Goal: Task Accomplishment & Management: Manage account settings

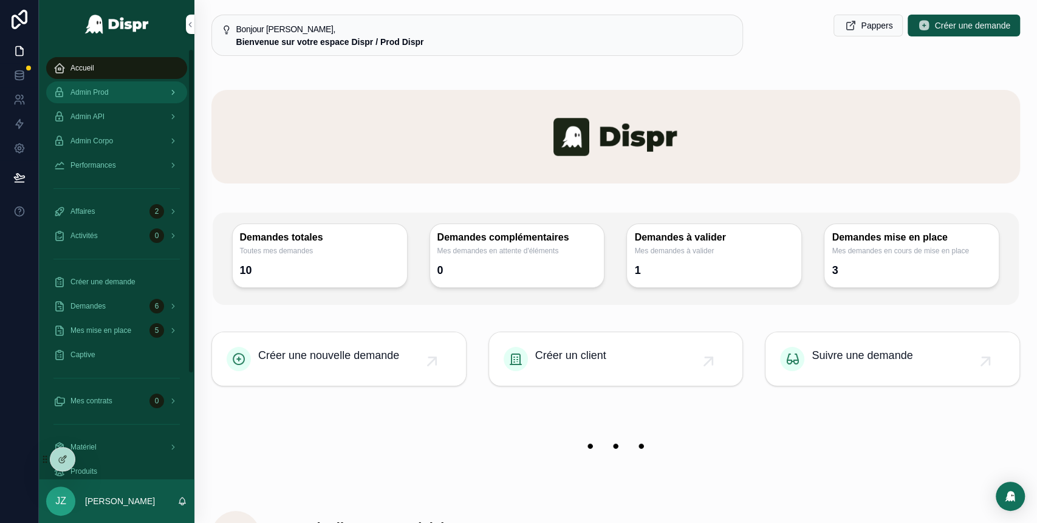
click at [139, 94] on div "Admin Prod" at bounding box center [116, 92] width 126 height 19
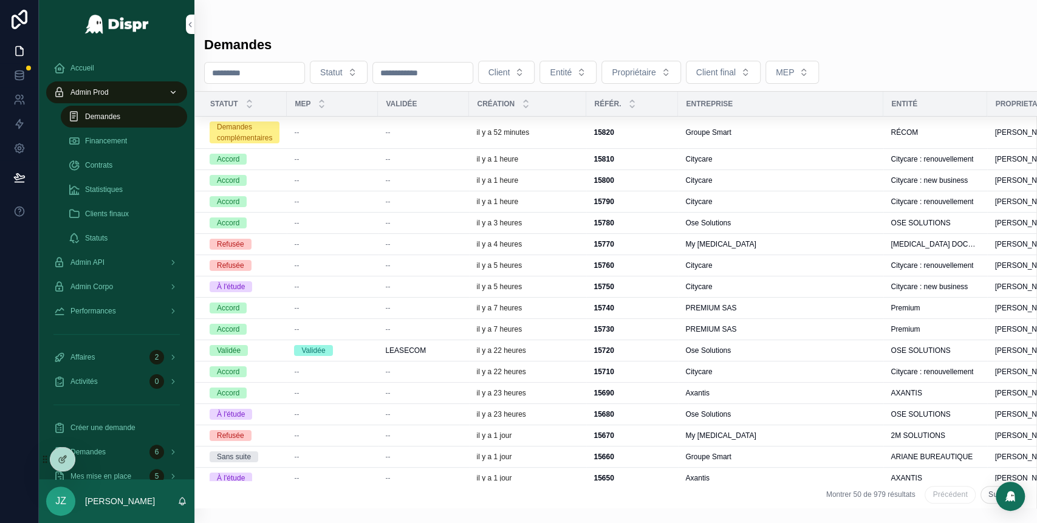
click at [706, 128] on span "Groupe Smart" at bounding box center [708, 133] width 46 height 10
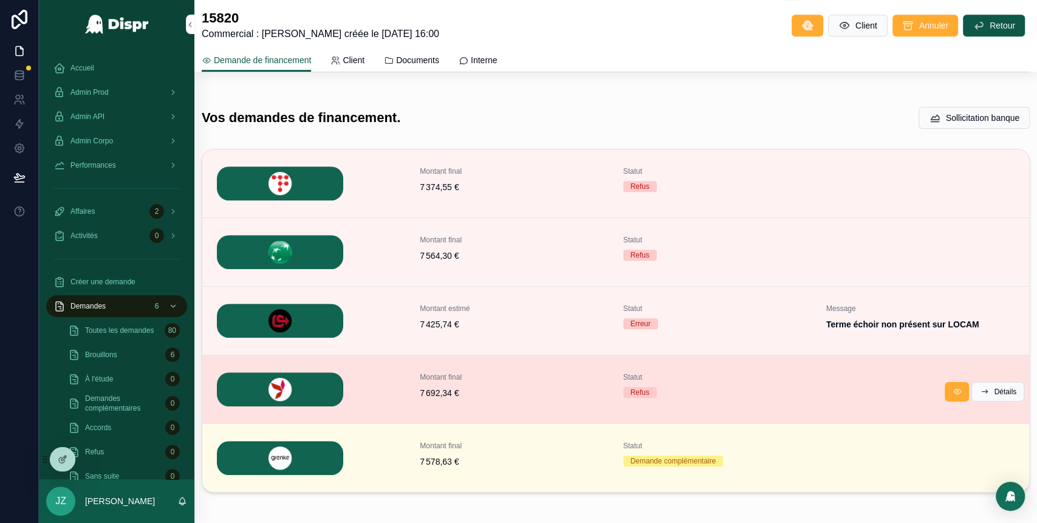
scroll to position [455, 0]
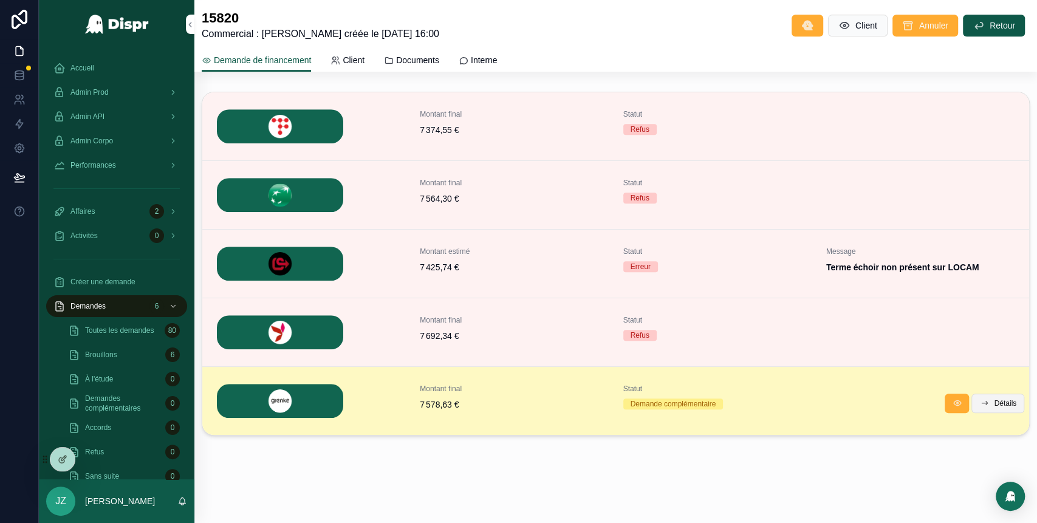
click at [994, 404] on span "Détails" at bounding box center [1005, 404] width 22 height 10
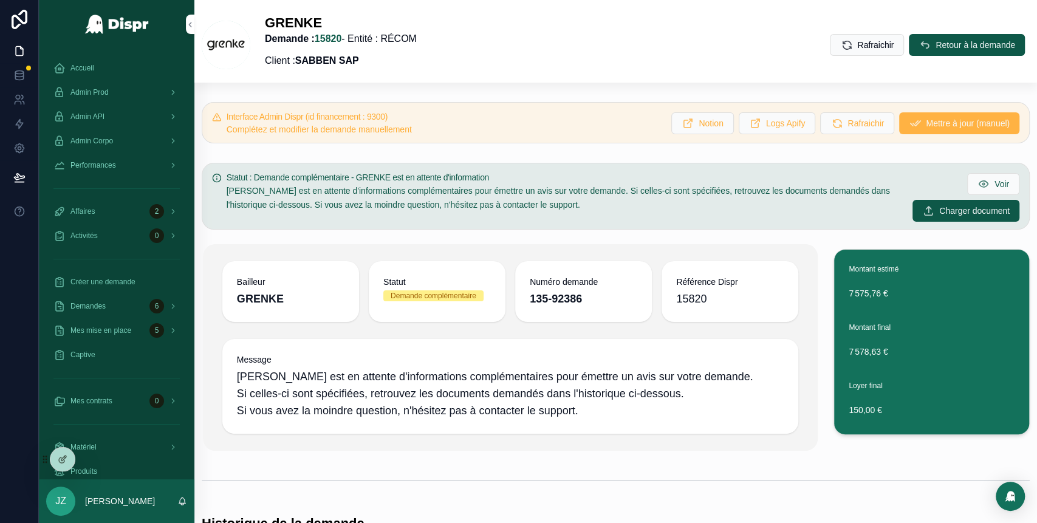
click at [926, 123] on span "Mettre à jour (manuel)" at bounding box center [968, 123] width 84 height 12
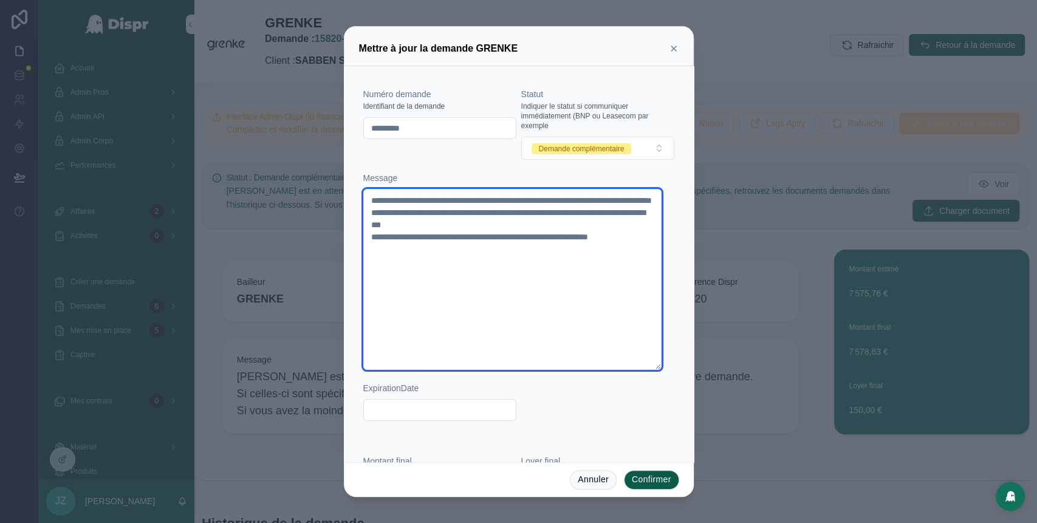
drag, startPoint x: 435, startPoint y: 284, endPoint x: 363, endPoint y: 201, distance: 110.7
click at [363, 201] on textarea "**********" at bounding box center [512, 279] width 299 height 181
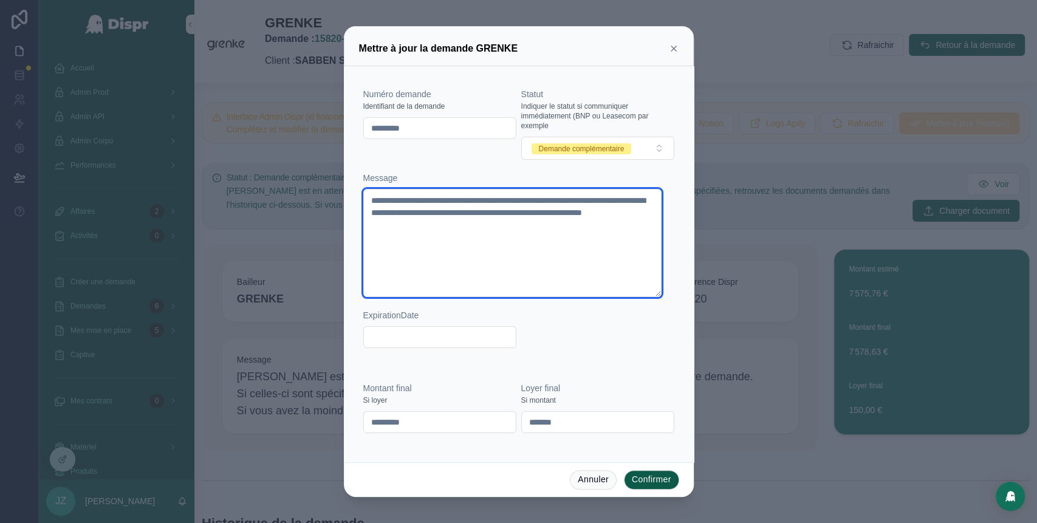
type textarea "**********"
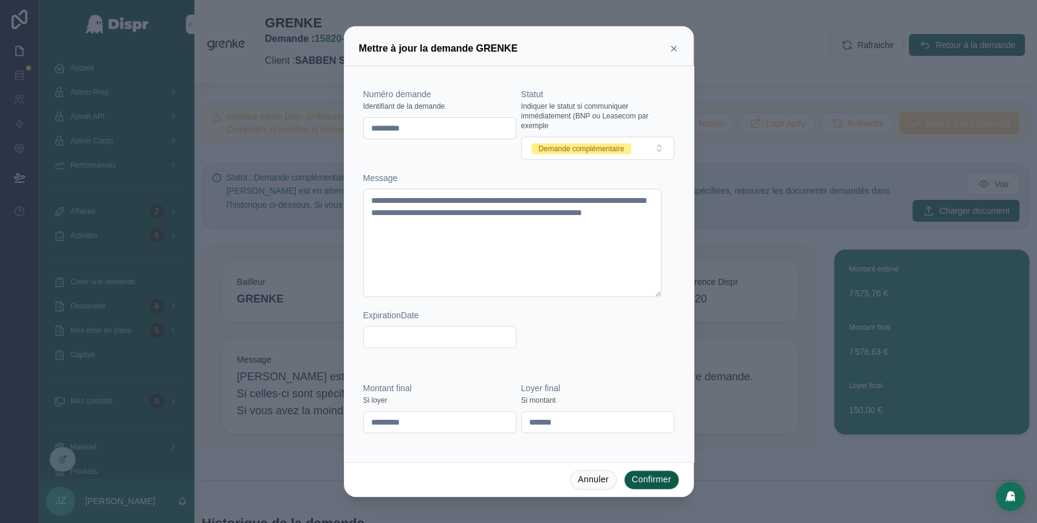
click at [646, 479] on button "Confirmer" at bounding box center [651, 479] width 55 height 19
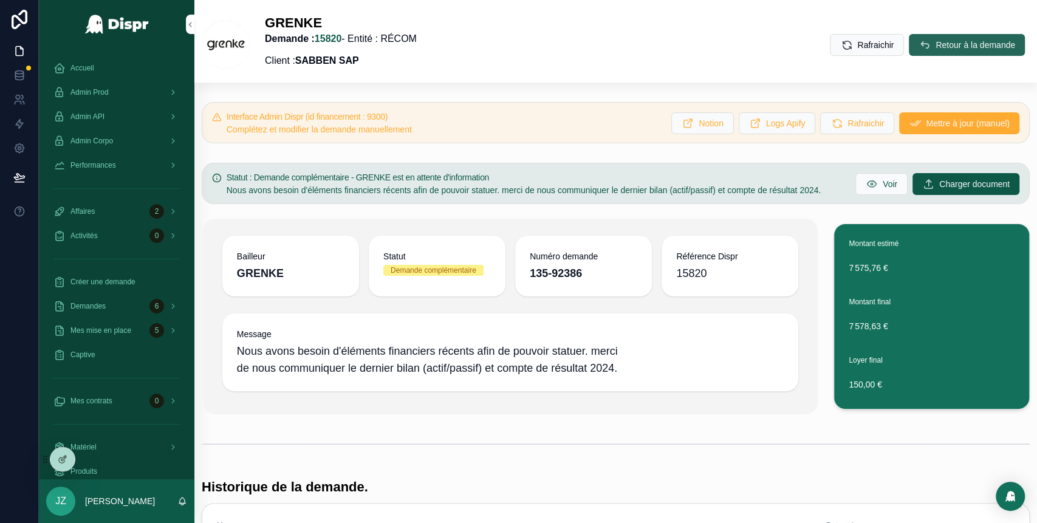
click at [936, 41] on span "Retour à la demande" at bounding box center [976, 45] width 80 height 12
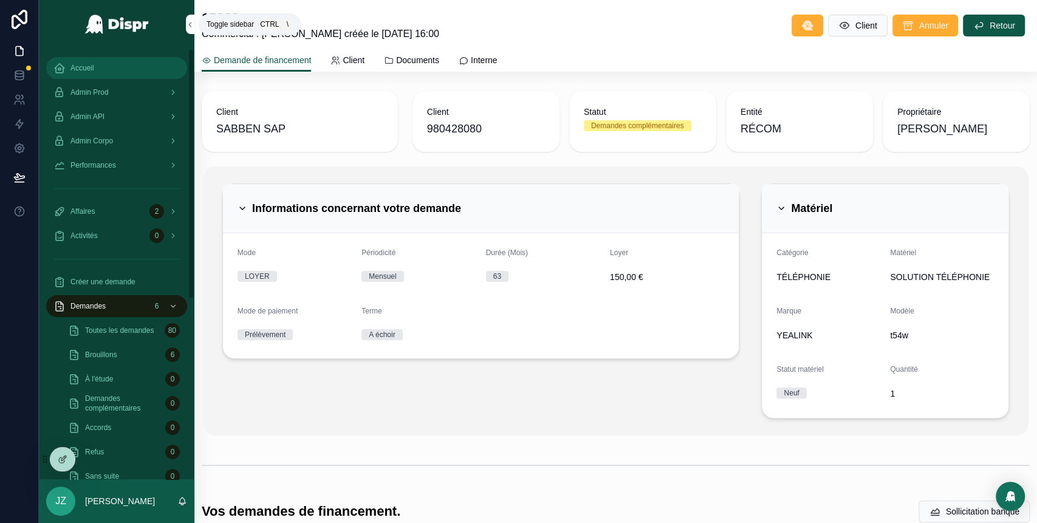
click at [92, 59] on div "Accueil" at bounding box center [116, 67] width 126 height 19
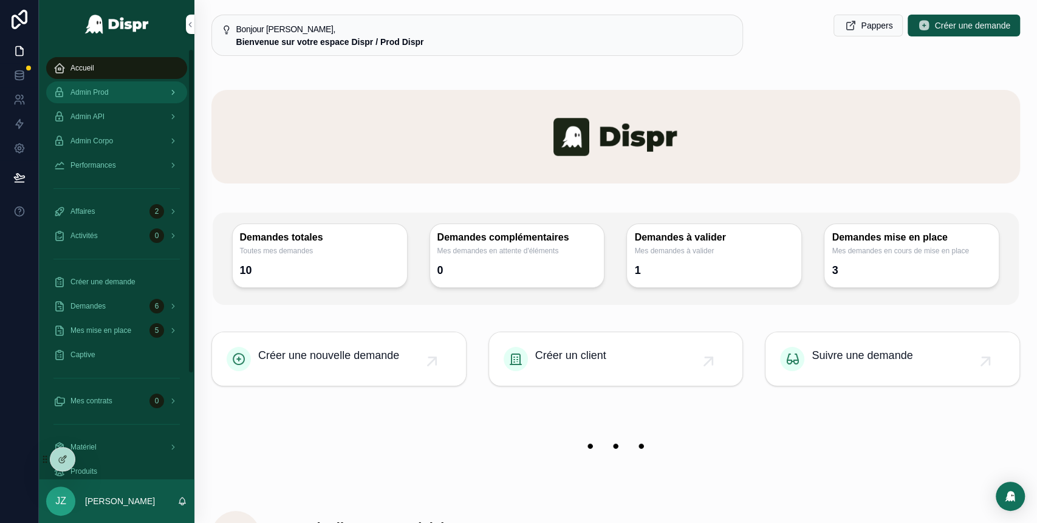
click at [119, 92] on div "Admin Prod" at bounding box center [116, 92] width 126 height 19
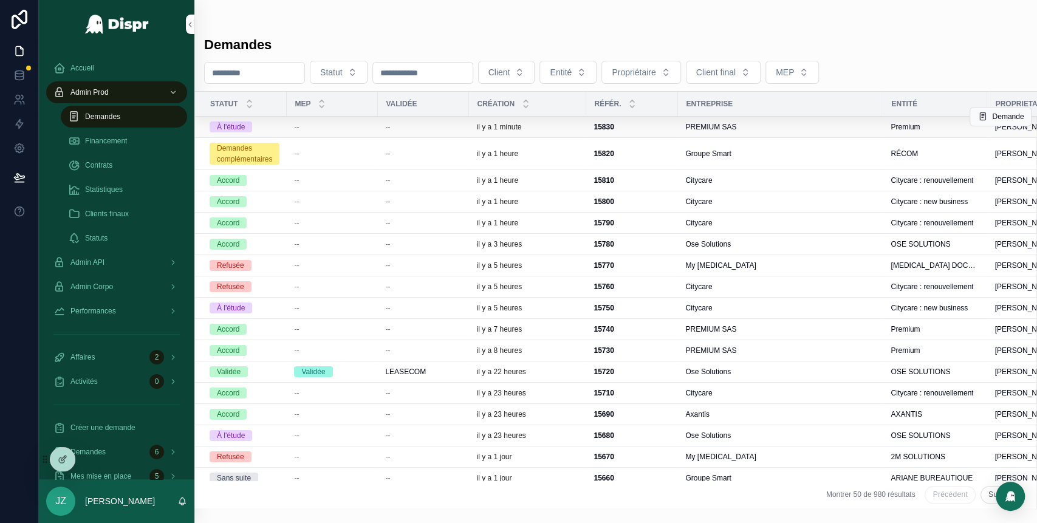
click at [371, 126] on div "--" at bounding box center [332, 127] width 77 height 10
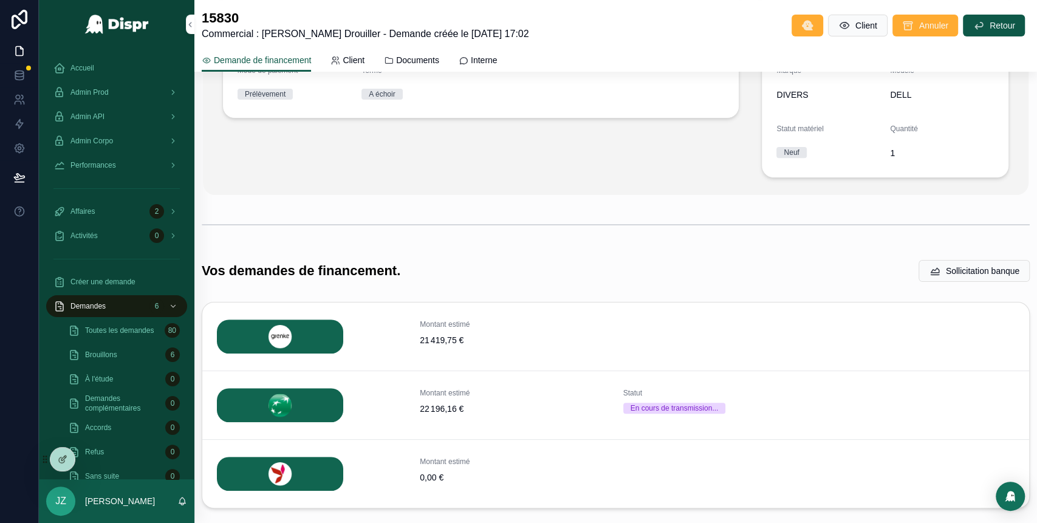
scroll to position [312, 0]
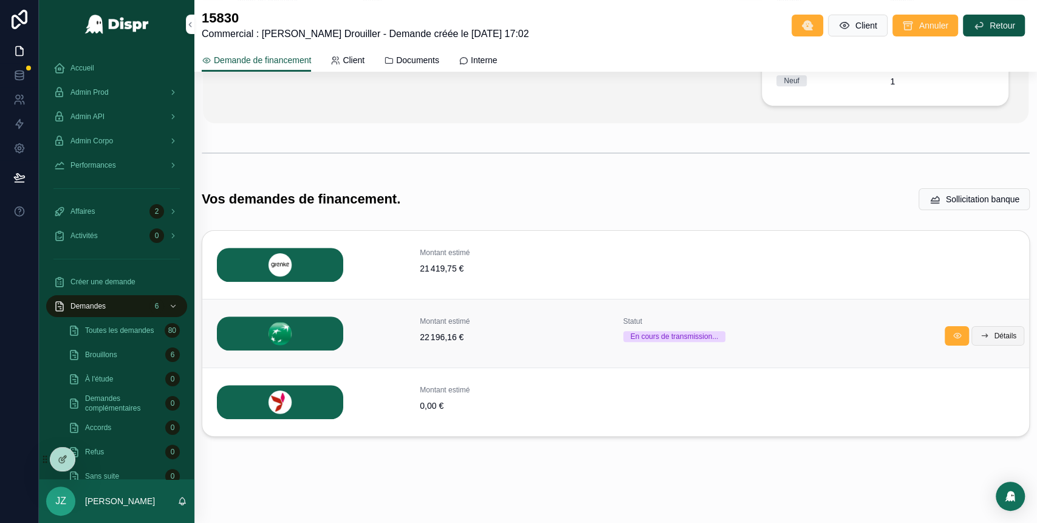
click at [980, 331] on icon "scrollable content" at bounding box center [985, 336] width 10 height 10
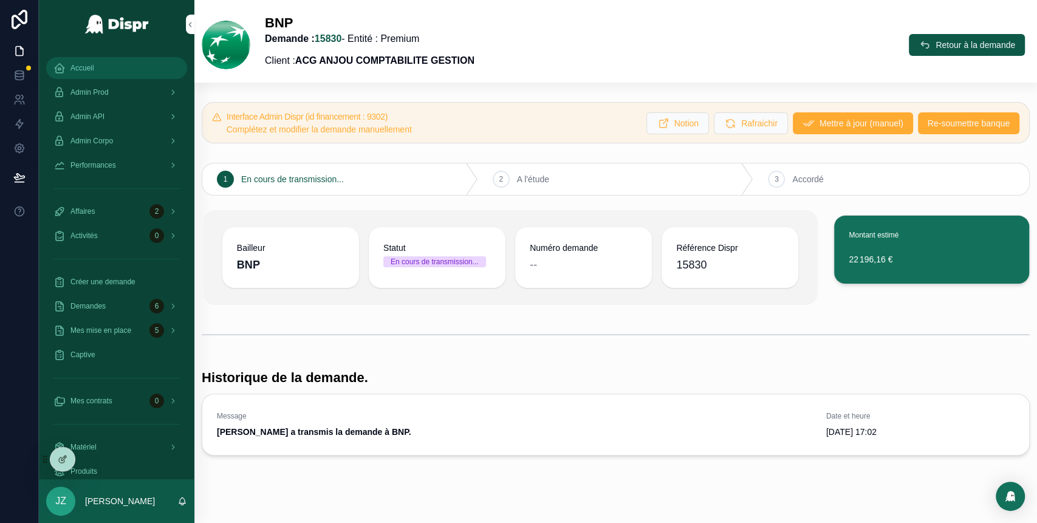
click at [101, 69] on div "Accueil" at bounding box center [116, 67] width 126 height 19
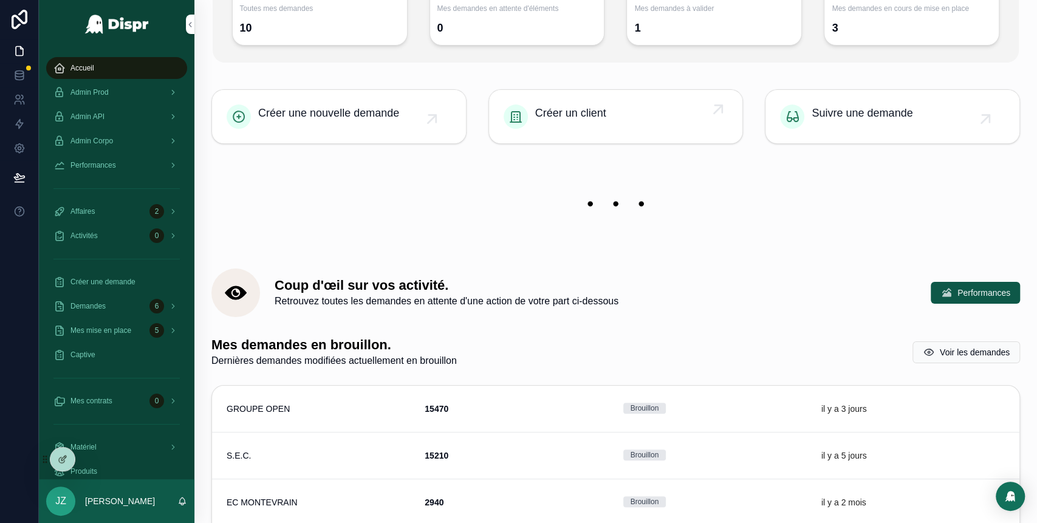
scroll to position [178, 0]
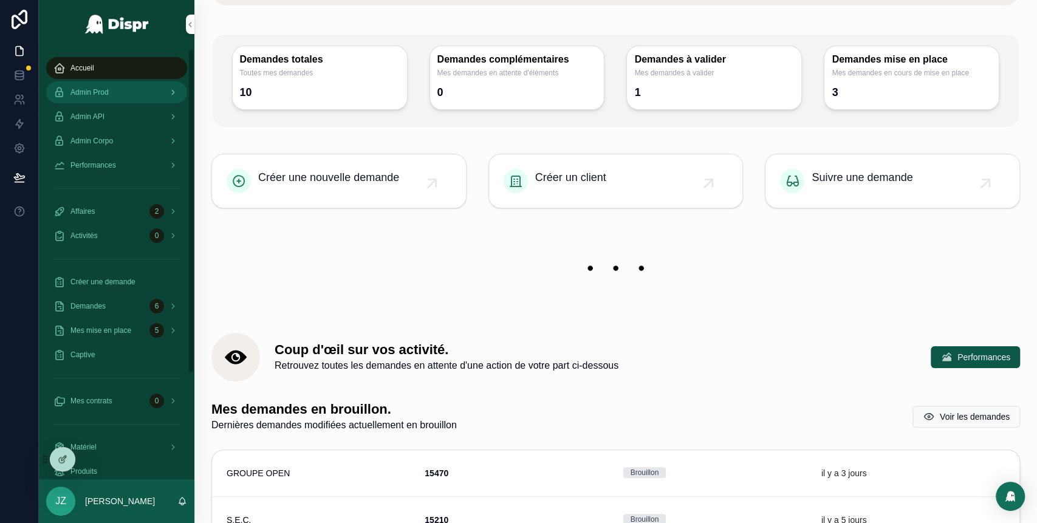
click at [126, 88] on div "Admin Prod" at bounding box center [116, 92] width 126 height 19
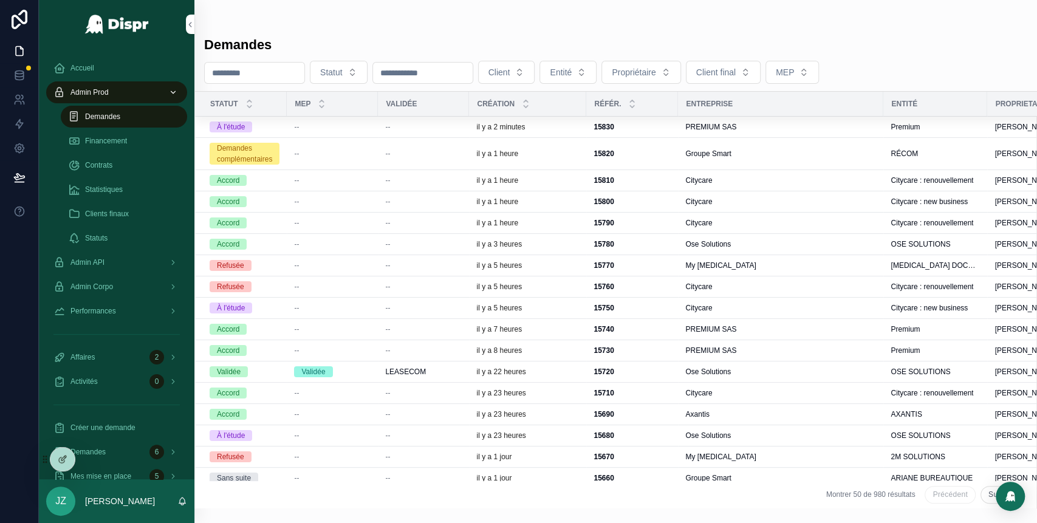
click at [571, 134] on td "il y a 2 minutes" at bounding box center [527, 127] width 117 height 21
click at [579, 126] on div "il y a 2 minutes" at bounding box center [527, 127] width 103 height 10
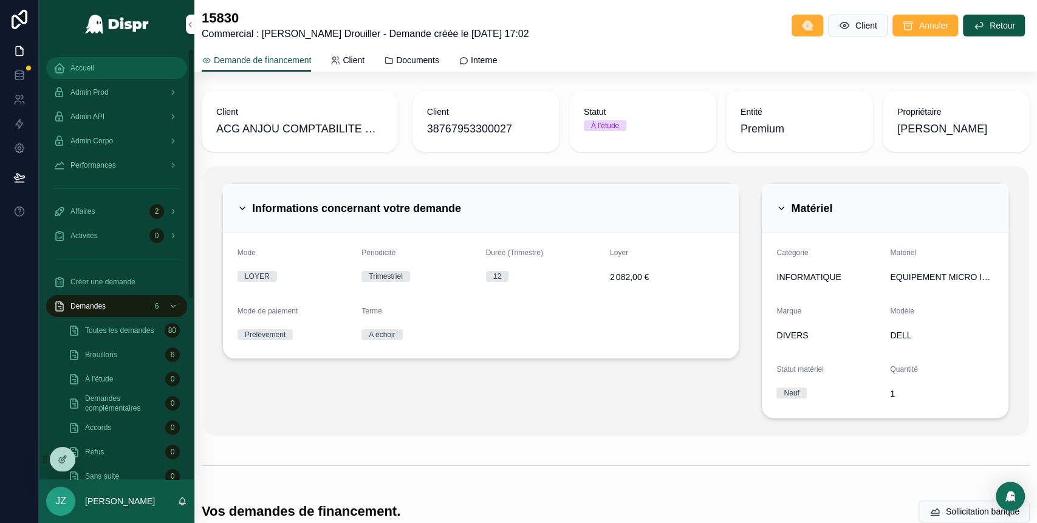
click at [86, 58] on div "Accueil" at bounding box center [116, 67] width 126 height 19
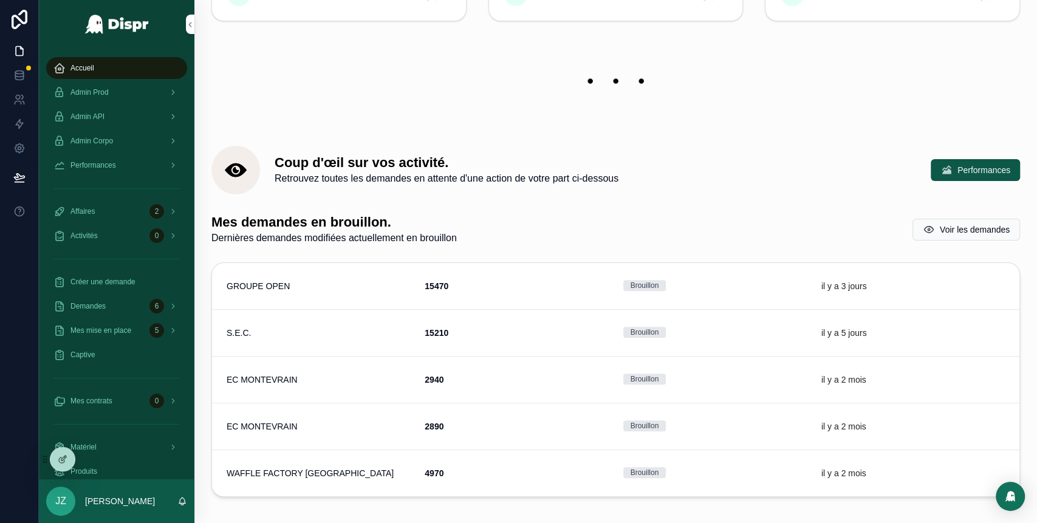
scroll to position [136, 0]
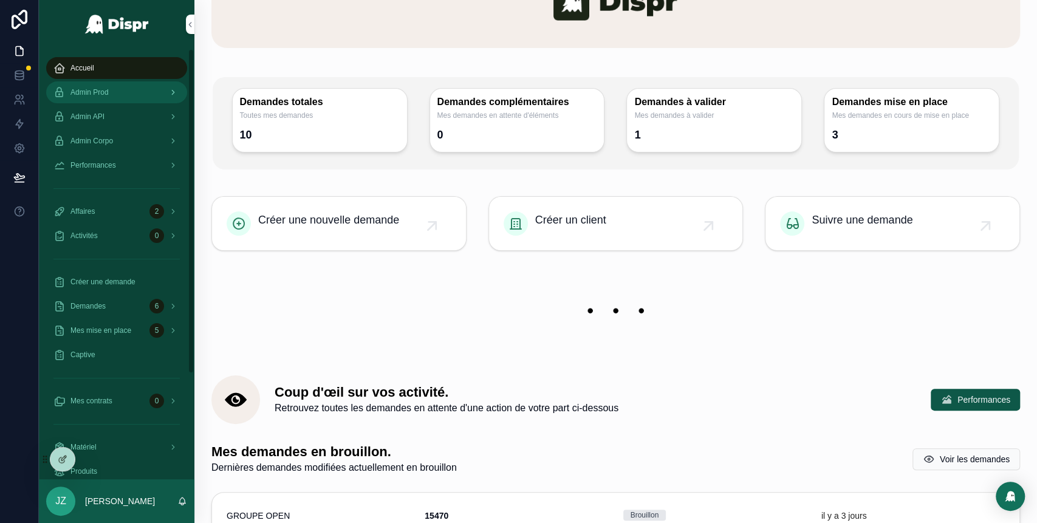
click at [100, 94] on span "Admin Prod" at bounding box center [89, 93] width 38 height 10
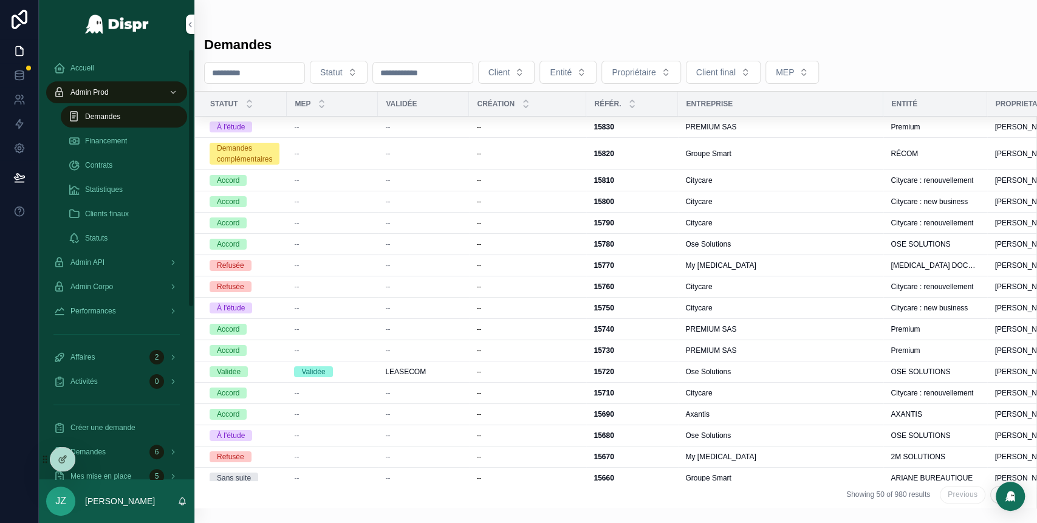
click at [112, 119] on span "Demandes" at bounding box center [102, 117] width 35 height 10
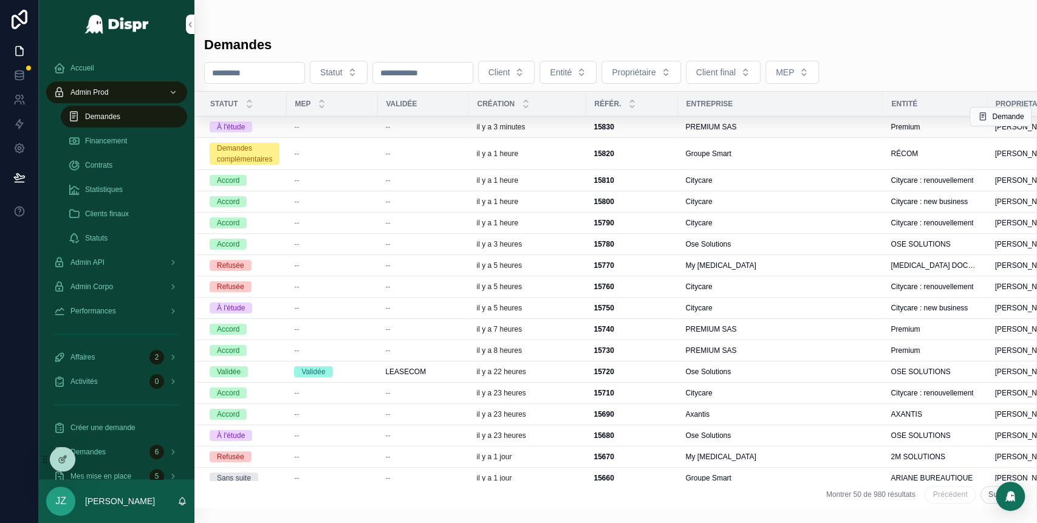
click at [371, 128] on div "--" at bounding box center [332, 127] width 77 height 10
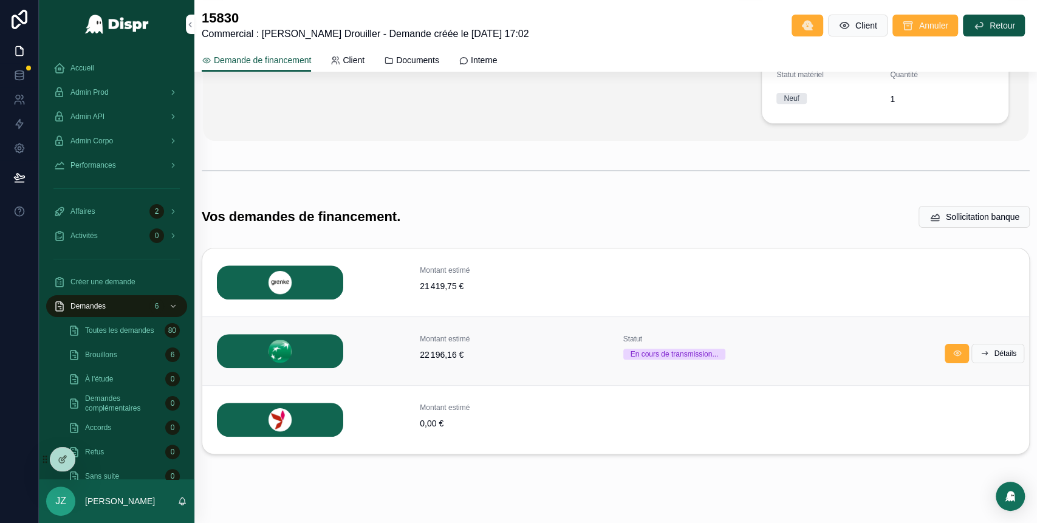
scroll to position [292, 0]
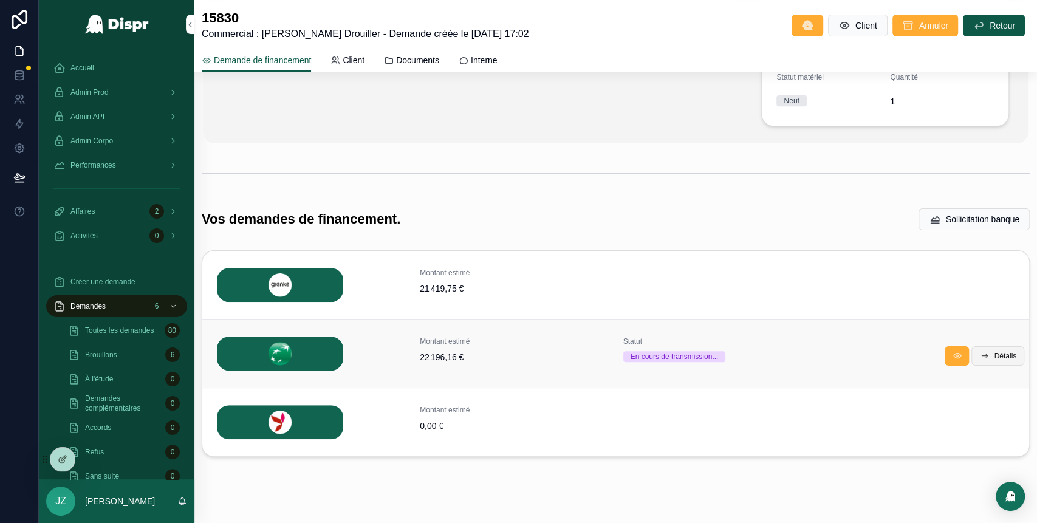
click at [994, 355] on span "Détails" at bounding box center [1005, 356] width 22 height 10
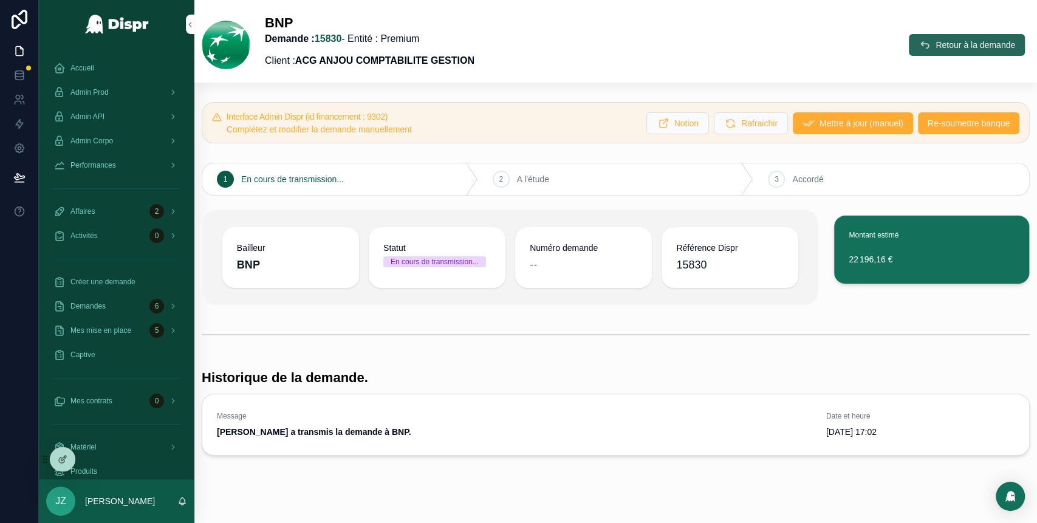
click at [936, 44] on span "Retour à la demande" at bounding box center [976, 45] width 80 height 12
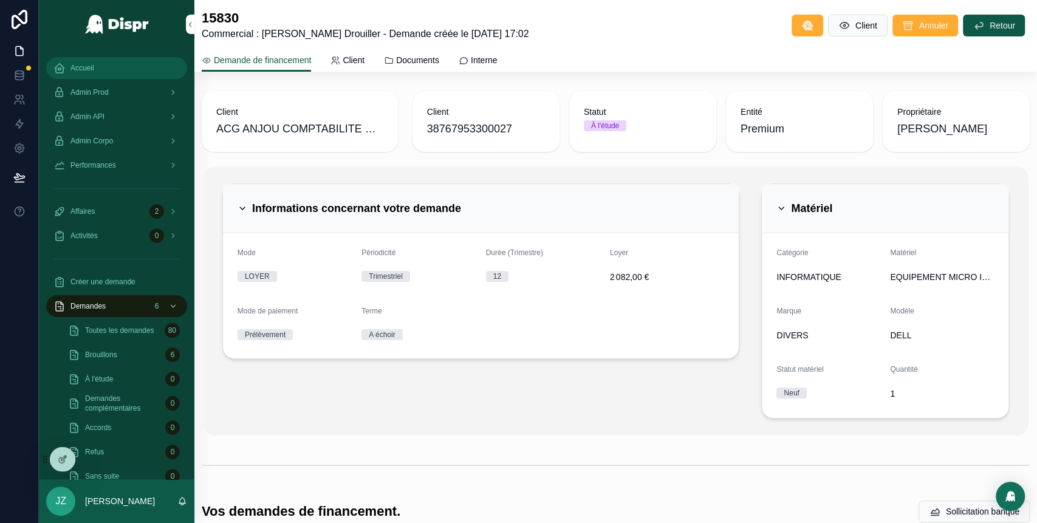
click at [97, 66] on div "Accueil" at bounding box center [116, 67] width 126 height 19
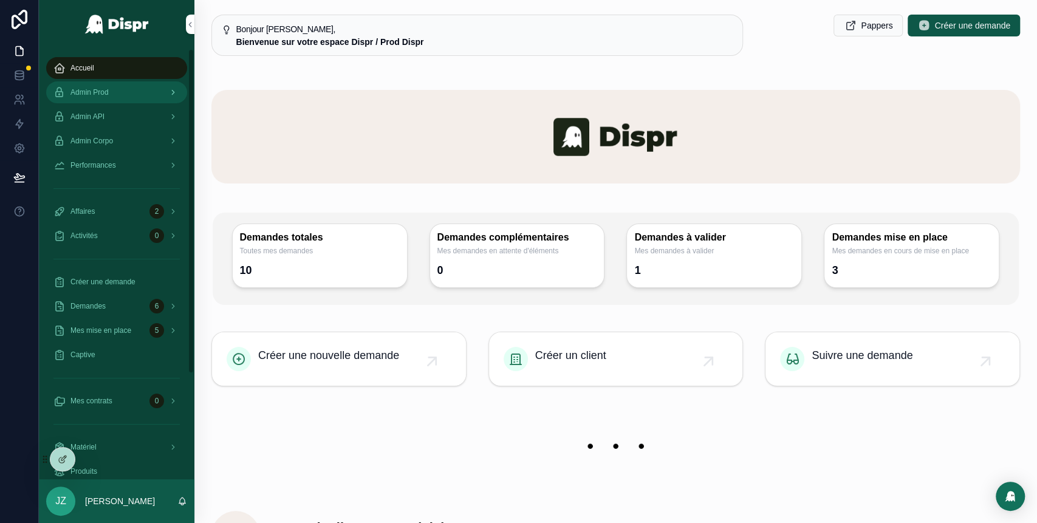
click at [109, 89] on span "Admin Prod" at bounding box center [89, 93] width 38 height 10
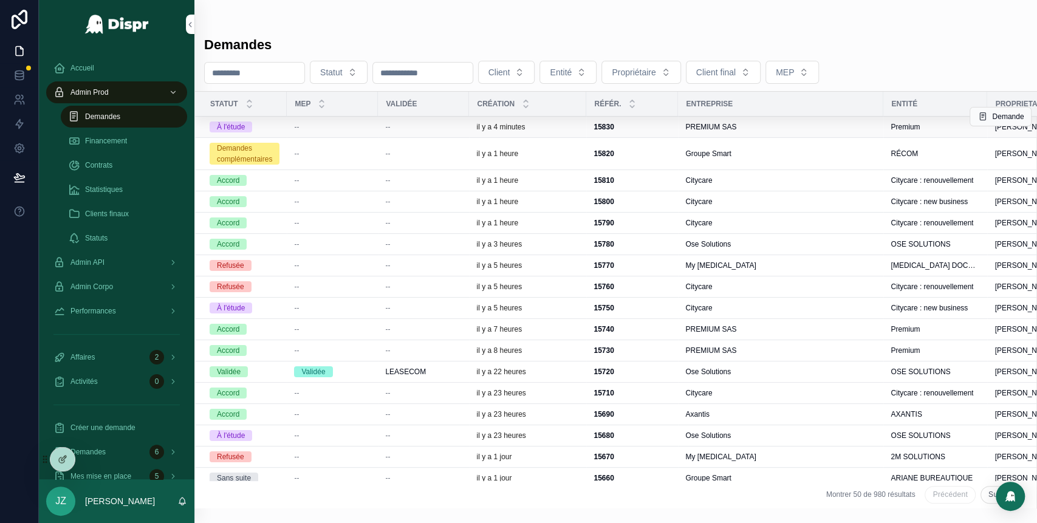
click at [428, 129] on div "--" at bounding box center [423, 127] width 77 height 10
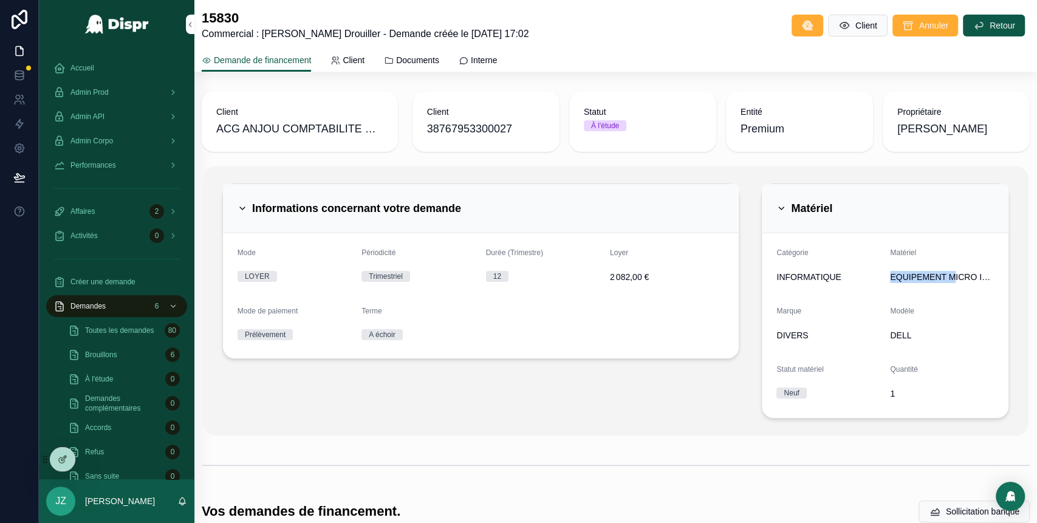
drag, startPoint x: 880, startPoint y: 276, endPoint x: 947, endPoint y: 284, distance: 67.4
click at [947, 284] on div "EQUIPEMENT MICRO INFORMATIQUE" at bounding box center [942, 276] width 104 height 19
click at [950, 335] on span "DELL" at bounding box center [942, 335] width 104 height 12
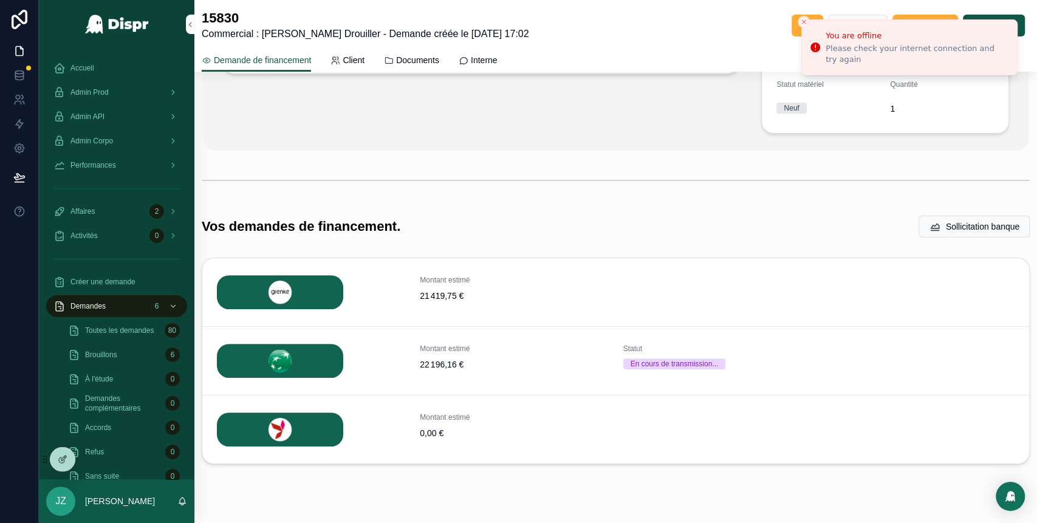
scroll to position [312, 0]
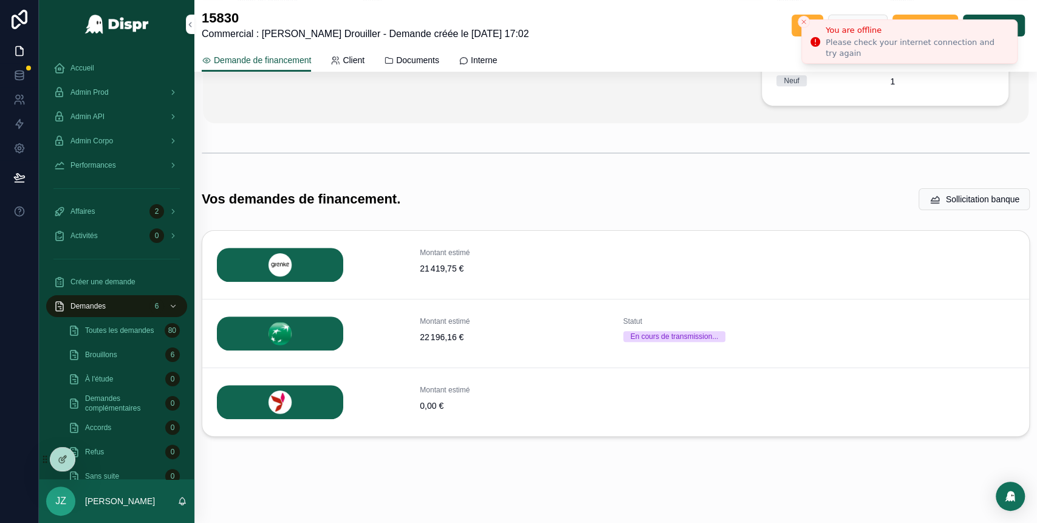
click at [806, 23] on icon "Close toast" at bounding box center [803, 21] width 7 height 7
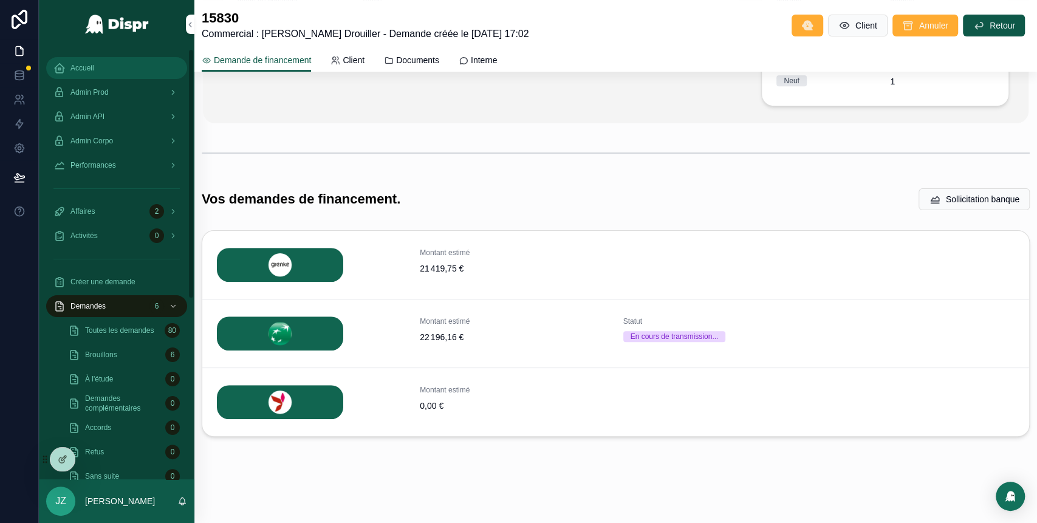
click at [121, 70] on div "Accueil" at bounding box center [116, 67] width 126 height 19
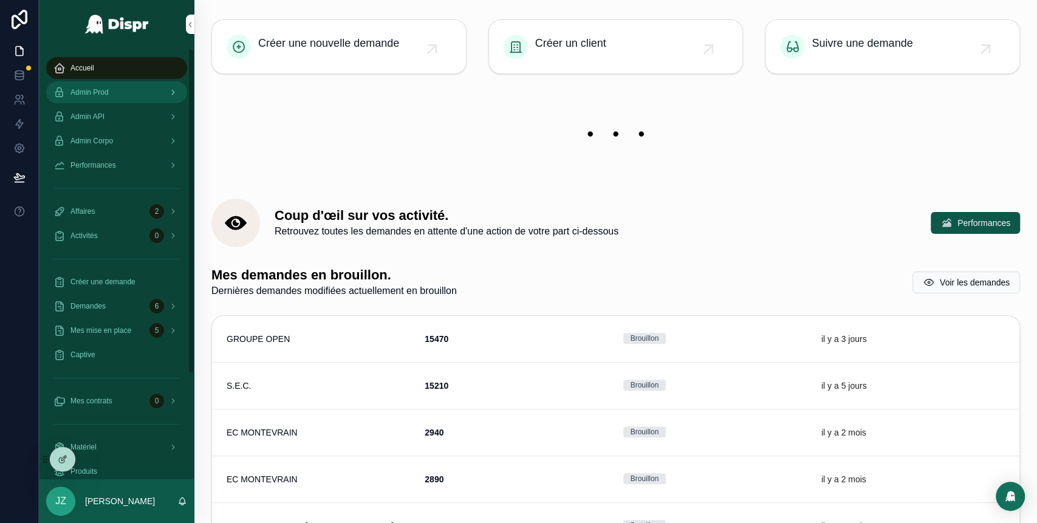
click at [109, 91] on span "Admin Prod" at bounding box center [89, 93] width 38 height 10
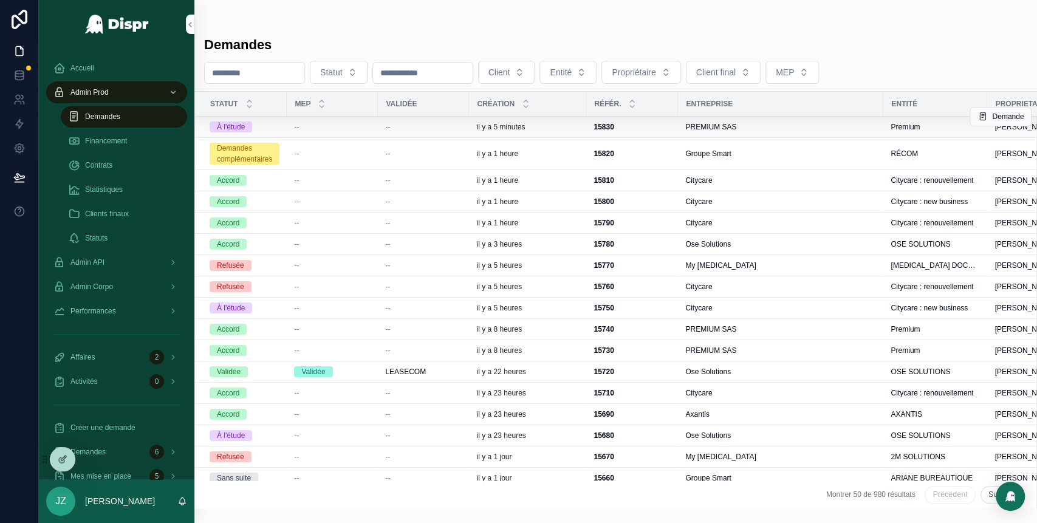
click at [566, 123] on div "il y a 5 minutes" at bounding box center [527, 127] width 103 height 10
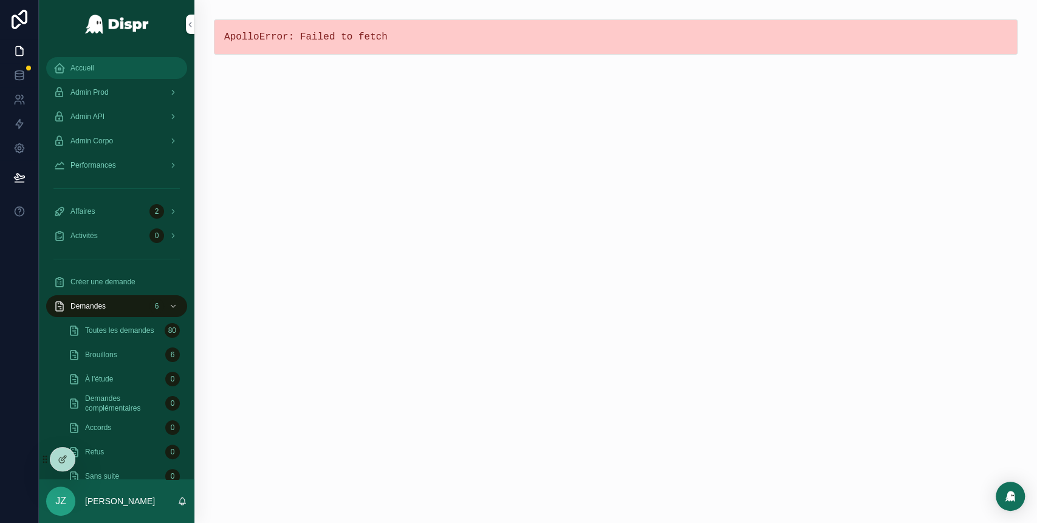
click at [119, 72] on div "Accueil" at bounding box center [116, 67] width 126 height 19
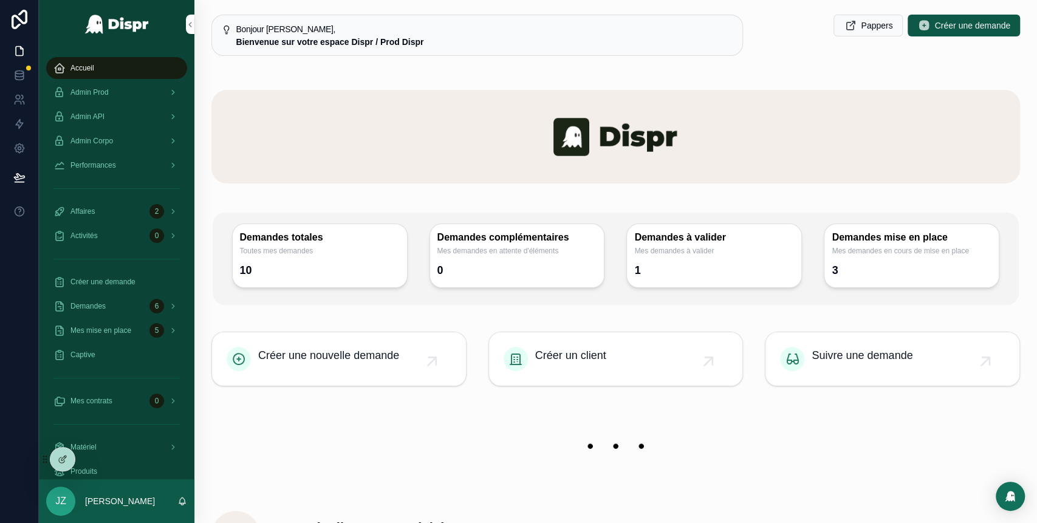
click at [430, 415] on div "scrollable content" at bounding box center [615, 446] width 809 height 81
click at [120, 89] on div "Admin Prod" at bounding box center [116, 92] width 126 height 19
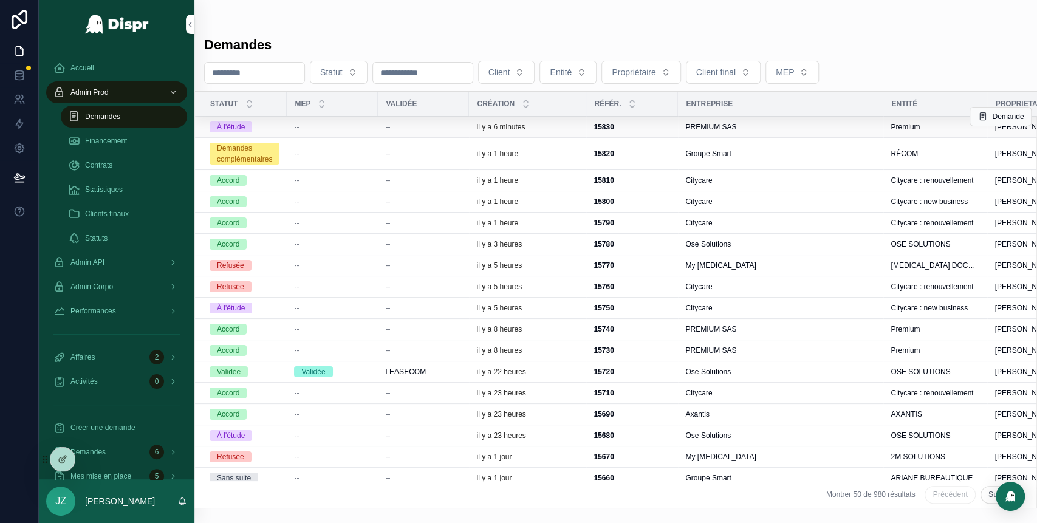
click at [756, 131] on div "PREMIUM SAS" at bounding box center [780, 127] width 191 height 10
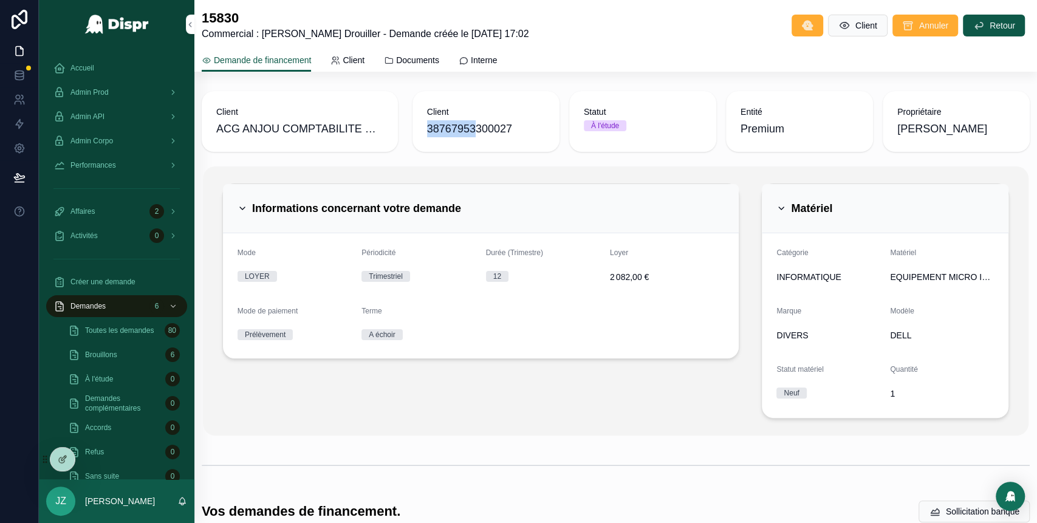
drag, startPoint x: 425, startPoint y: 129, endPoint x: 482, endPoint y: 139, distance: 57.8
click at [482, 139] on div "Client 38767953300027" at bounding box center [486, 121] width 147 height 61
drag, startPoint x: 489, startPoint y: 126, endPoint x: 427, endPoint y: 122, distance: 62.7
click at [427, 122] on span "38767953300027" at bounding box center [486, 128] width 118 height 17
copy span "387679533"
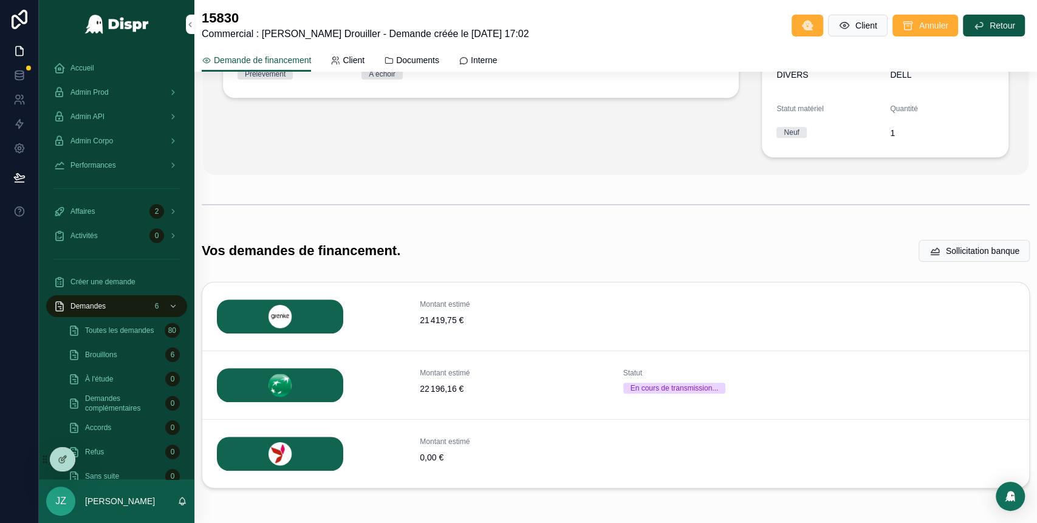
scroll to position [263, 0]
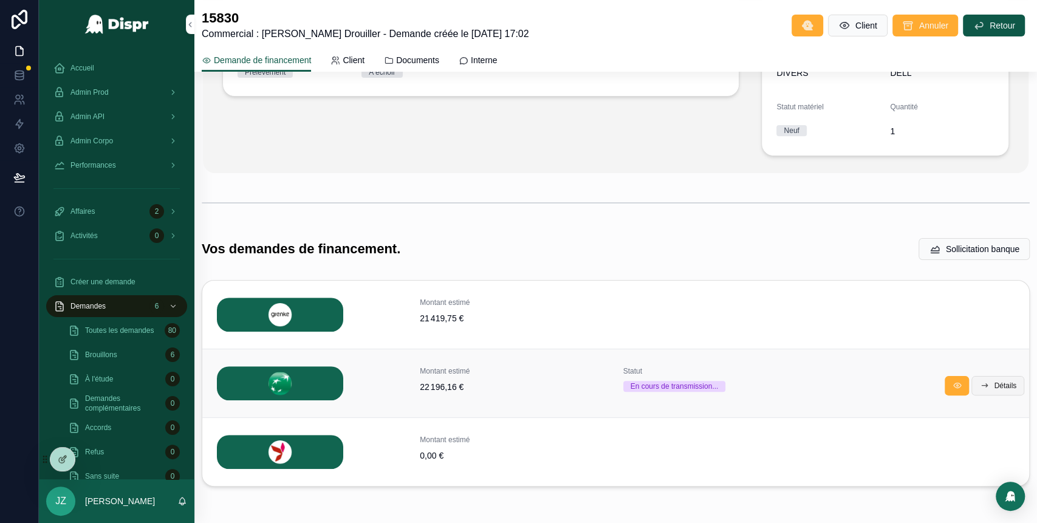
click at [994, 389] on span "Détails" at bounding box center [1005, 386] width 22 height 10
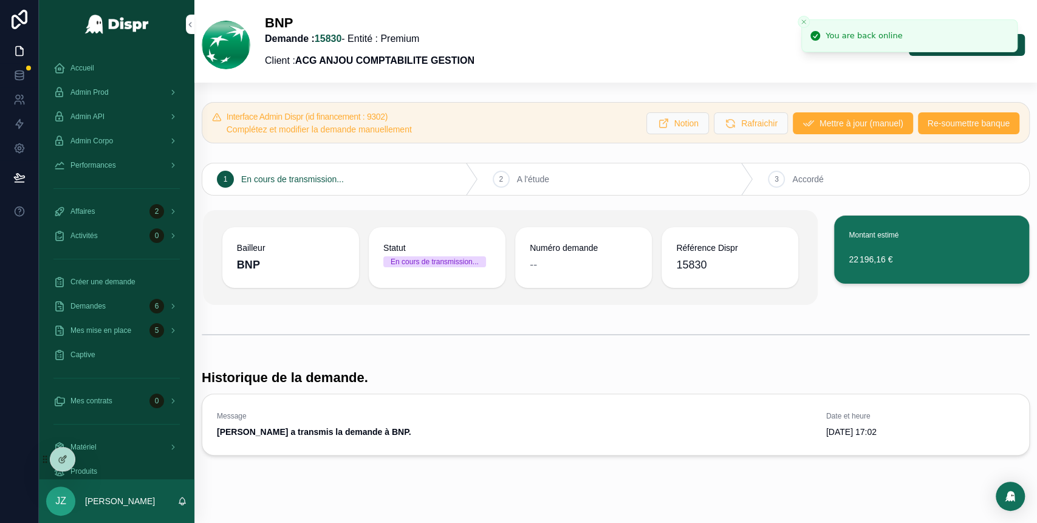
click at [555, 314] on div "Interface Admin Dispr (id financement : 9302) Complétez et modifier la demande …" at bounding box center [615, 278] width 843 height 363
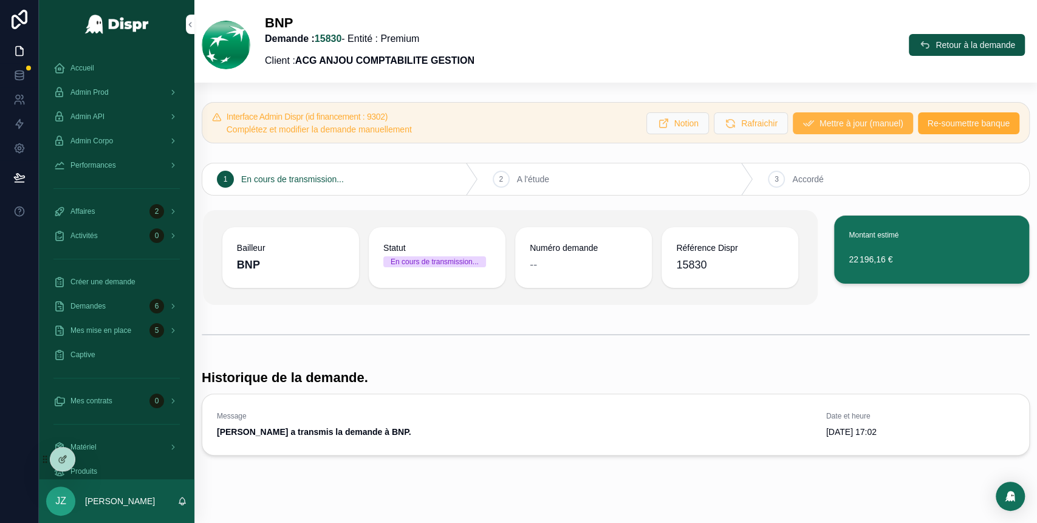
click at [806, 131] on button "Mettre à jour (manuel)" at bounding box center [853, 123] width 120 height 22
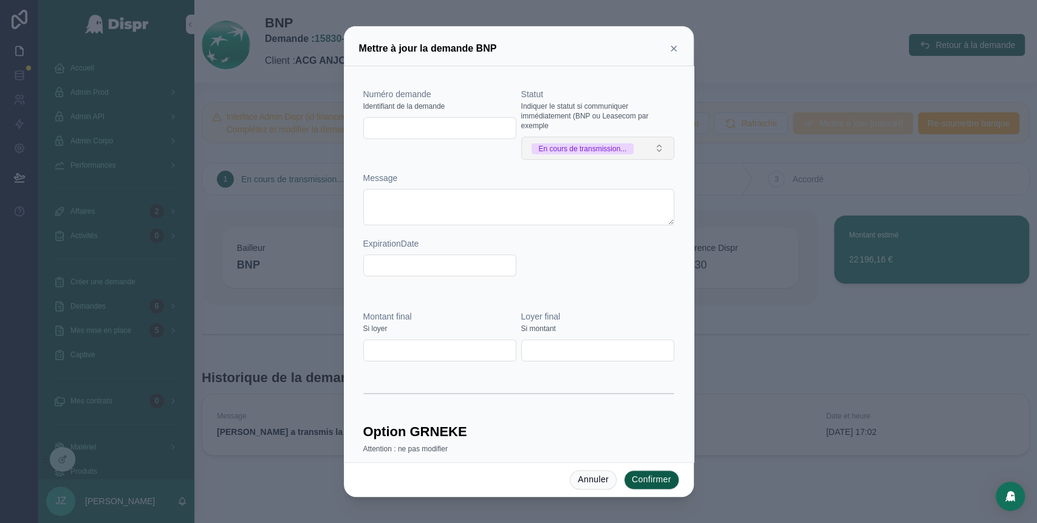
click at [625, 154] on div "En cours de transmission..." at bounding box center [583, 148] width 88 height 11
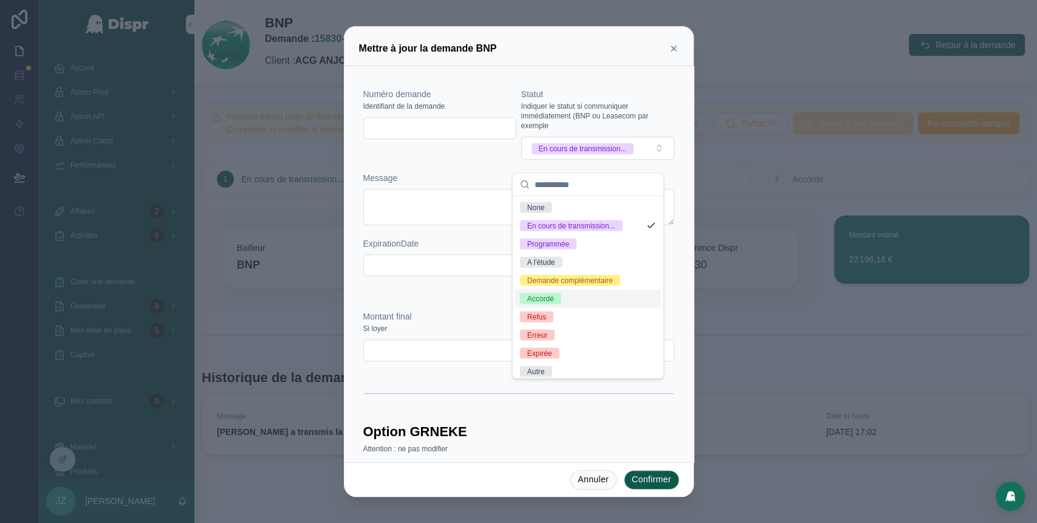
click at [561, 304] on span "Accordé" at bounding box center [540, 298] width 41 height 11
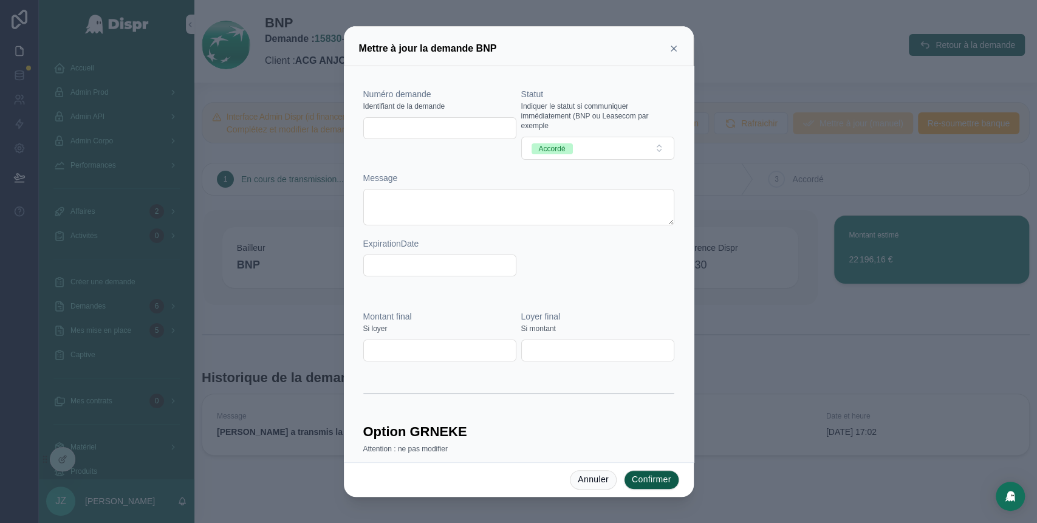
click at [430, 129] on input "text" at bounding box center [440, 128] width 152 height 17
click at [653, 482] on button "Confirmer" at bounding box center [651, 479] width 55 height 19
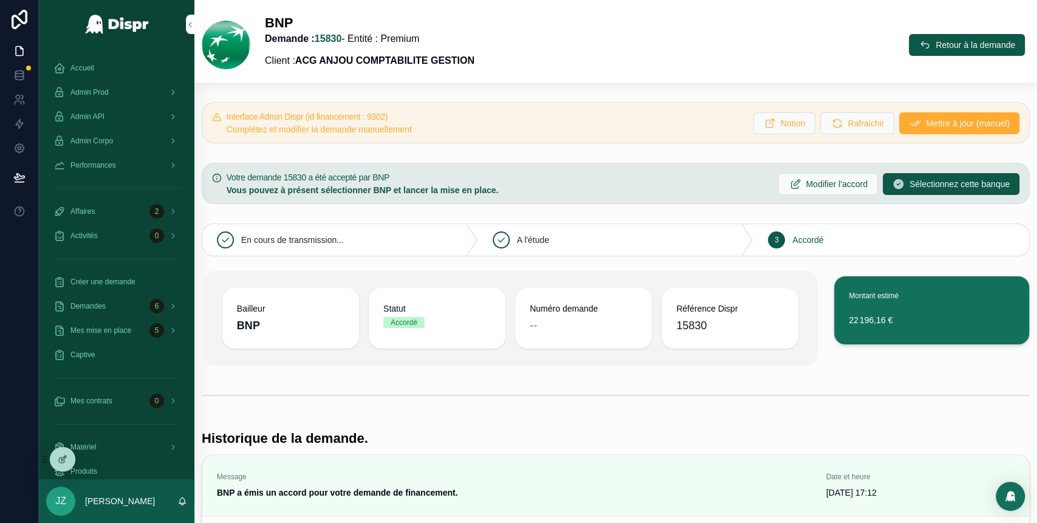
click at [591, 388] on div "scrollable content" at bounding box center [616, 395] width 828 height 30
click at [926, 125] on span "Mettre à jour (manuel)" at bounding box center [968, 123] width 84 height 12
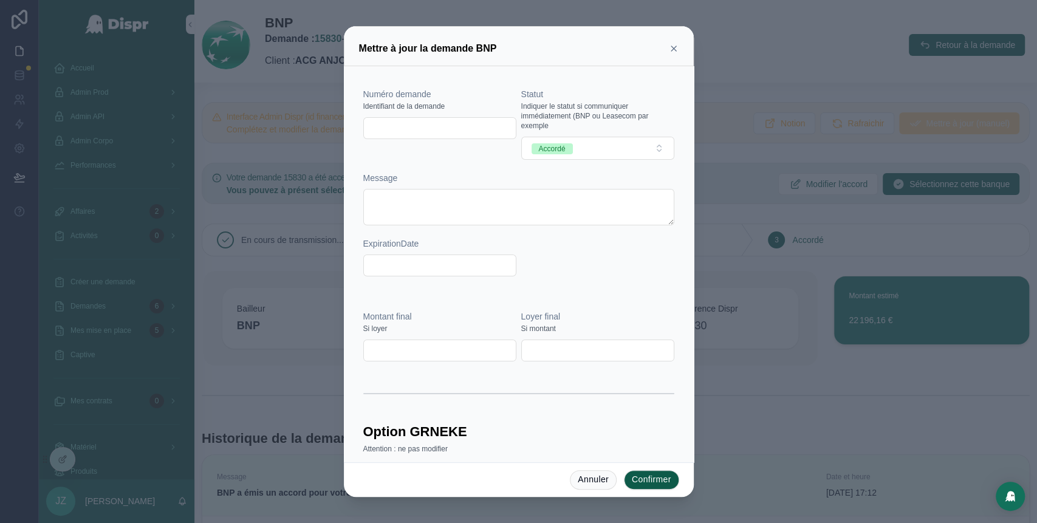
click at [400, 123] on input "text" at bounding box center [440, 128] width 152 height 17
paste input "********"
type input "********"
click at [650, 477] on button "Confirmer" at bounding box center [651, 479] width 55 height 19
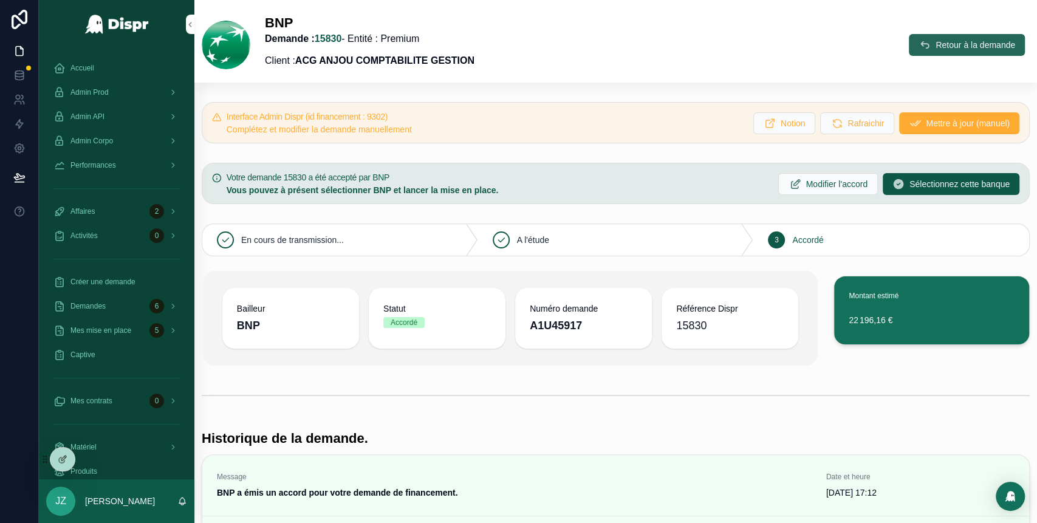
click at [911, 41] on button "Retour à la demande" at bounding box center [967, 45] width 116 height 22
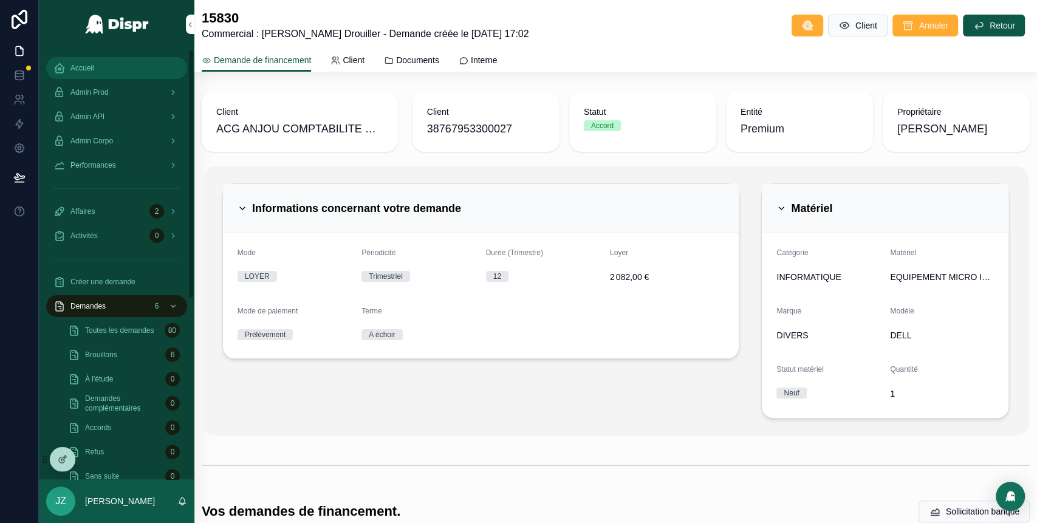
click at [96, 69] on div "Accueil" at bounding box center [116, 67] width 126 height 19
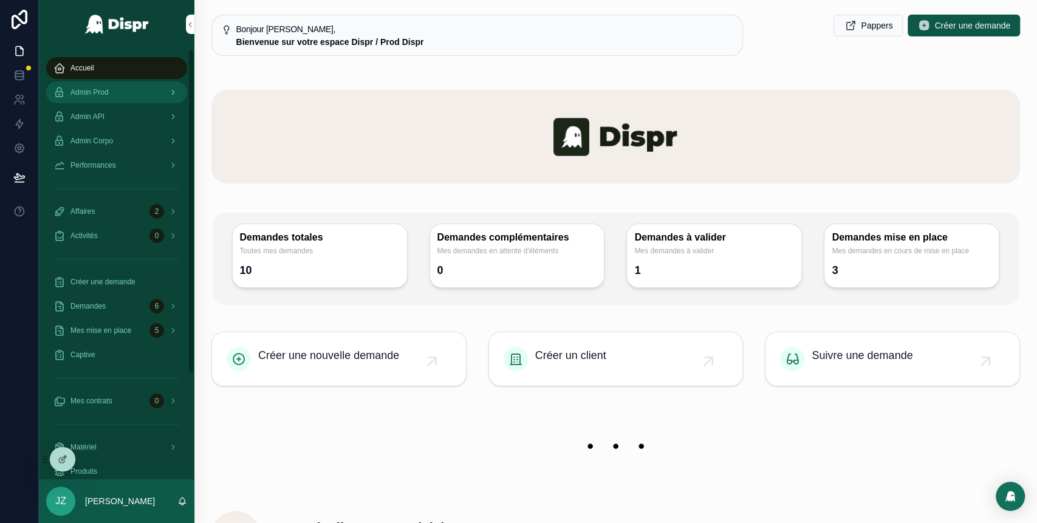
click at [125, 89] on div "Admin Prod" at bounding box center [116, 92] width 126 height 19
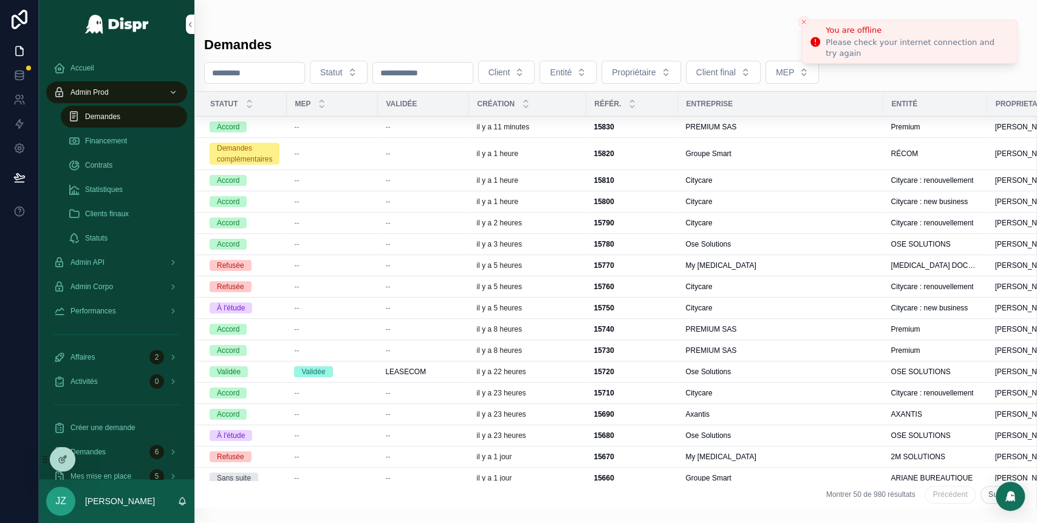
click at [803, 21] on line "Close toast" at bounding box center [804, 22] width 4 height 4
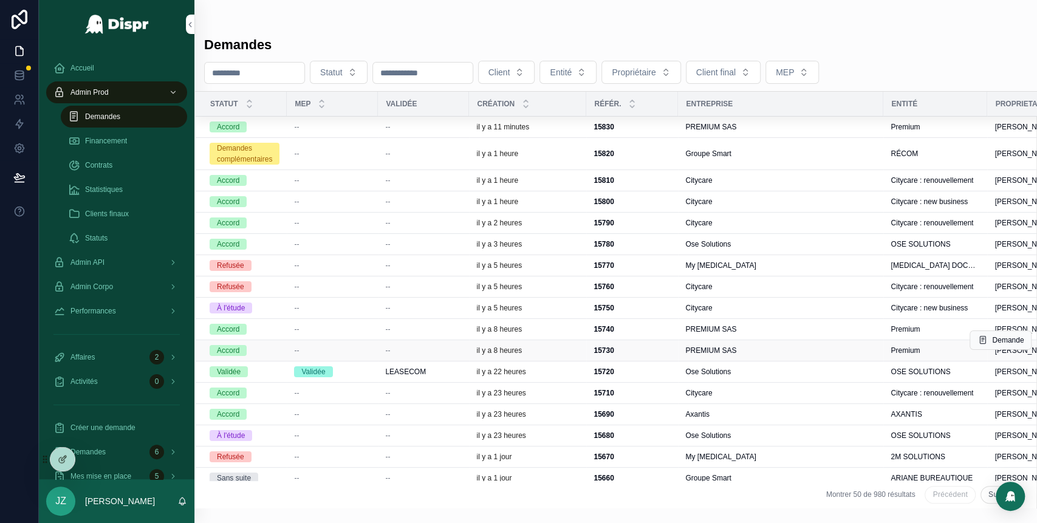
click at [671, 354] on div "15730 15730" at bounding box center [632, 351] width 77 height 10
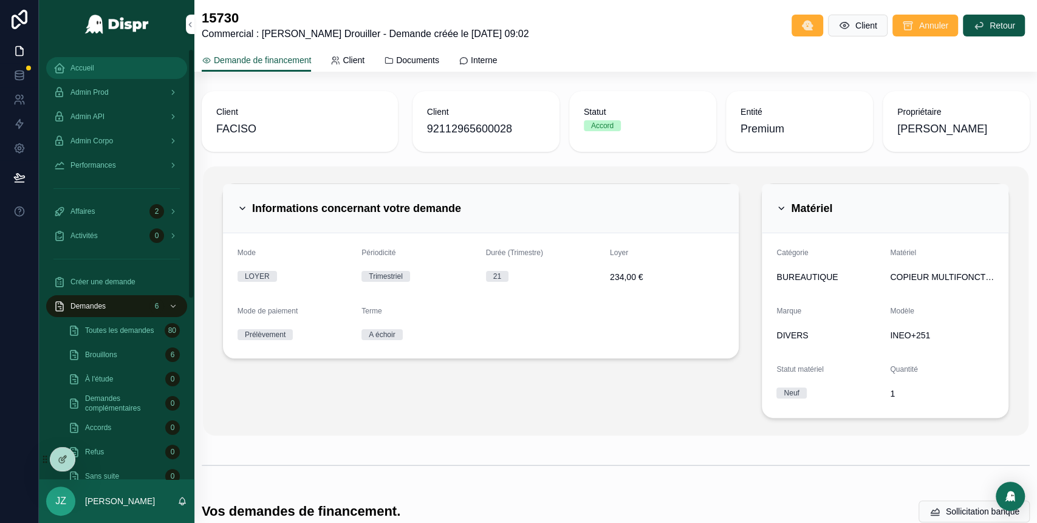
click at [117, 58] on div "Accueil" at bounding box center [116, 67] width 126 height 19
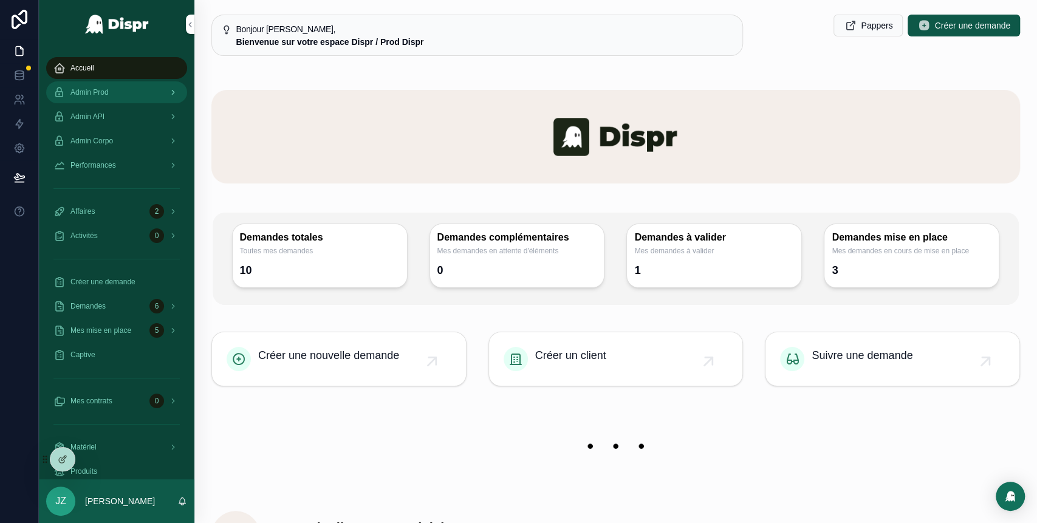
click at [122, 98] on div "Admin Prod" at bounding box center [116, 92] width 126 height 19
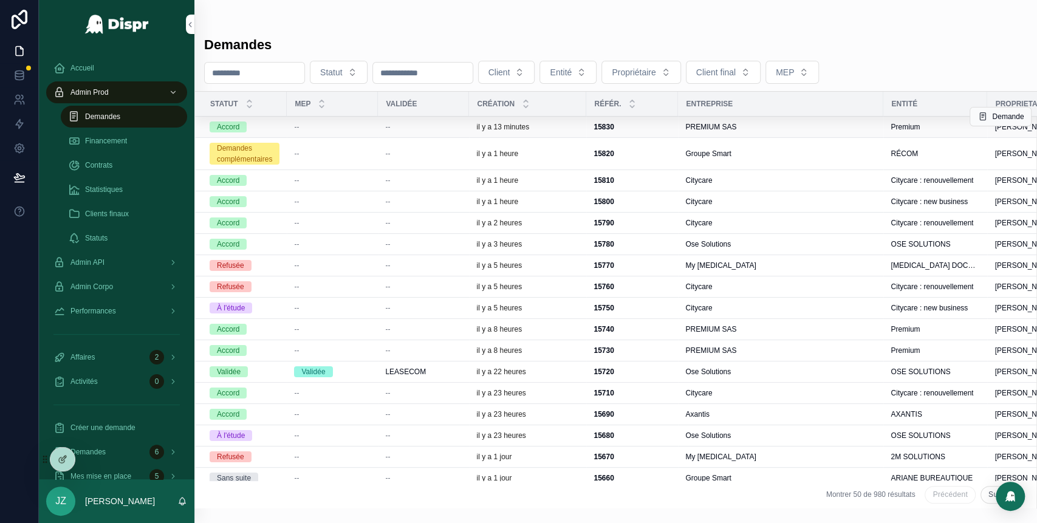
click at [549, 127] on div "il y a 13 minutes" at bounding box center [527, 127] width 103 height 10
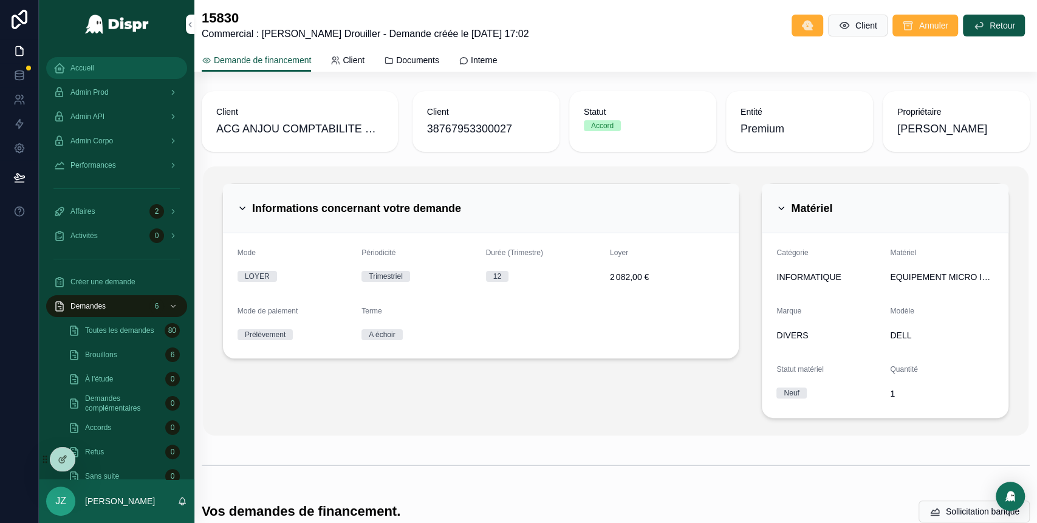
click at [91, 70] on span "Accueil" at bounding box center [82, 68] width 24 height 10
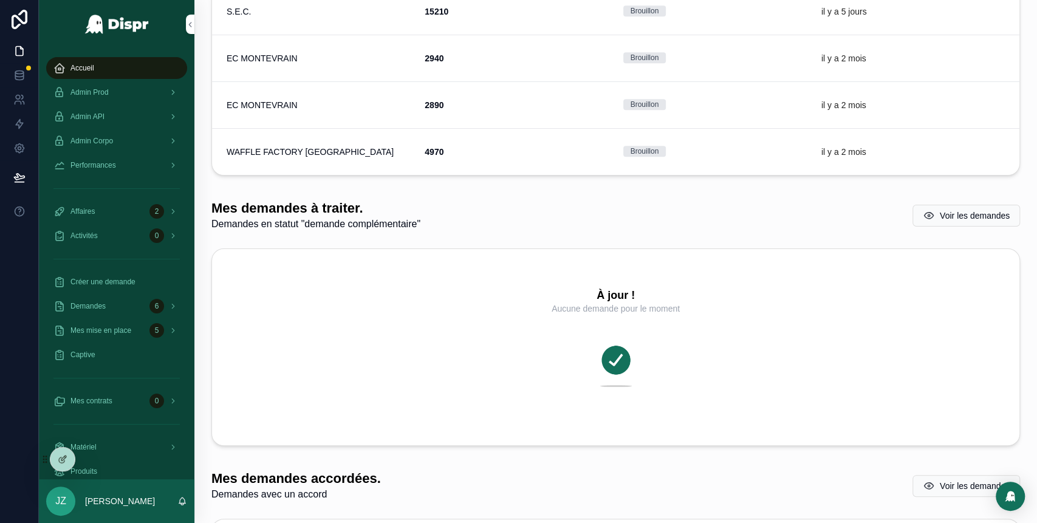
scroll to position [718, 0]
